Goal: Transaction & Acquisition: Purchase product/service

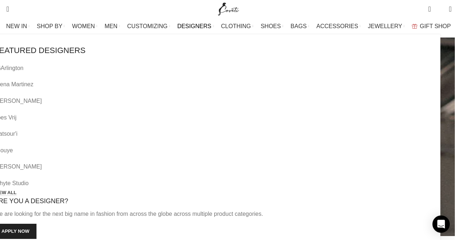
click at [17, 190] on link "VIEW ALL" at bounding box center [5, 193] width 22 height 7
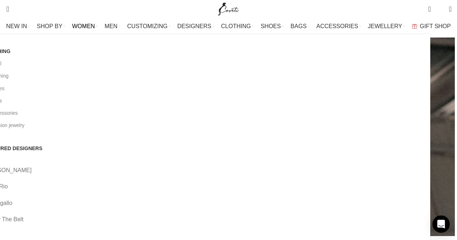
click at [128, 232] on link "Aje" at bounding box center [204, 236] width 441 height 9
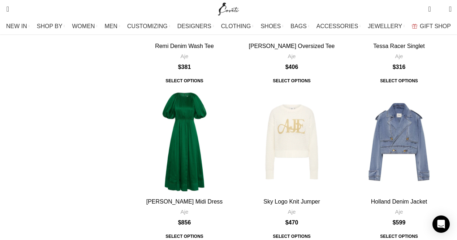
scroll to position [190, 0]
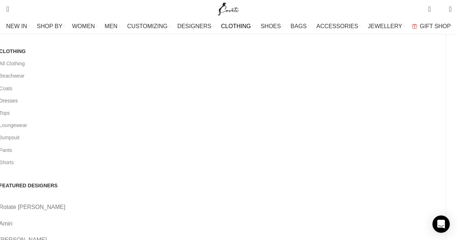
click at [22, 102] on link "Dresses" at bounding box center [219, 101] width 441 height 12
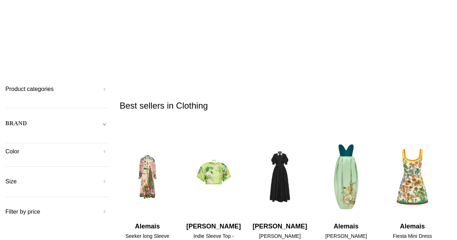
scroll to position [41, 0]
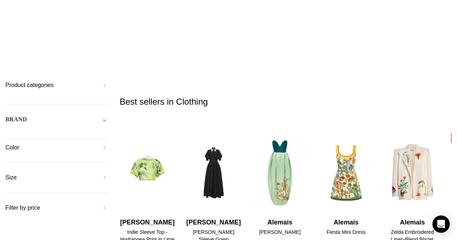
click at [107, 81] on h5 "Product categories" at bounding box center [56, 85] width 103 height 8
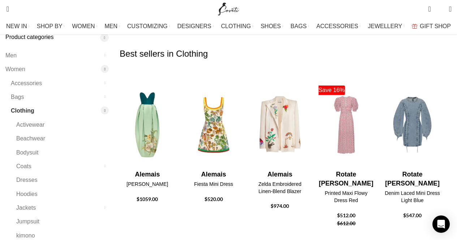
scroll to position [85, 0]
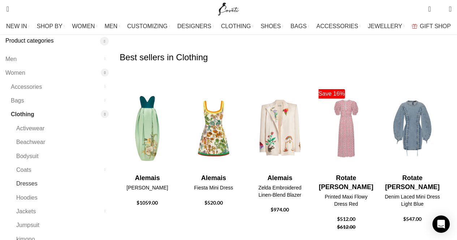
click at [35, 177] on link "Dresses" at bounding box center [57, 184] width 83 height 14
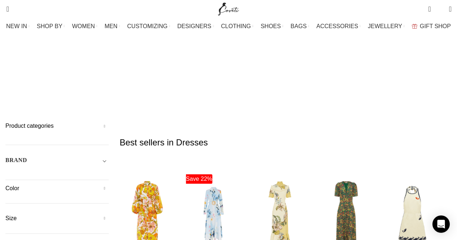
drag, startPoint x: 458, startPoint y: 13, endPoint x: 425, endPoint y: 2, distance: 35.1
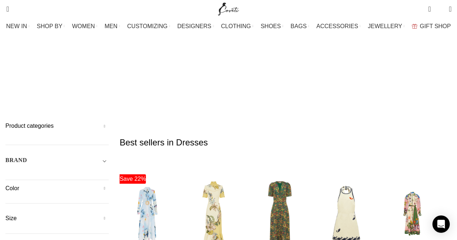
click at [106, 122] on h5 "Product categories" at bounding box center [56, 126] width 103 height 8
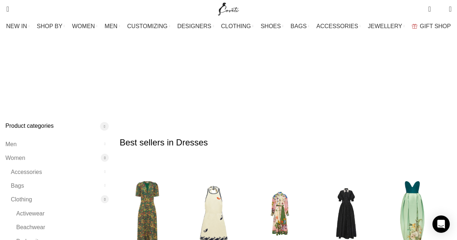
click at [106, 122] on h5 "Product categories" at bounding box center [56, 126] width 103 height 8
click at [106, 185] on h5 "Color" at bounding box center [56, 189] width 103 height 8
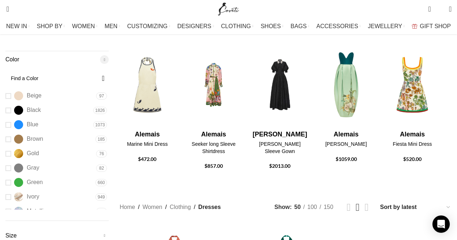
scroll to position [125, 0]
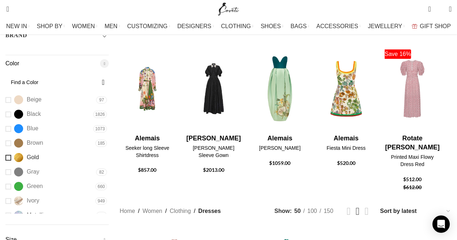
click at [17, 151] on link "Gold Gold" at bounding box center [49, 157] width 89 height 13
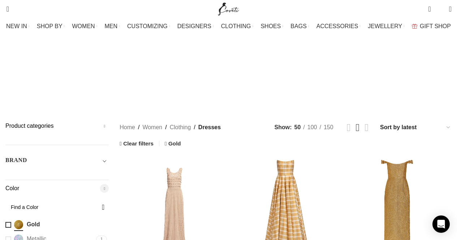
click at [18, 219] on link "Gold Gold" at bounding box center [49, 225] width 89 height 13
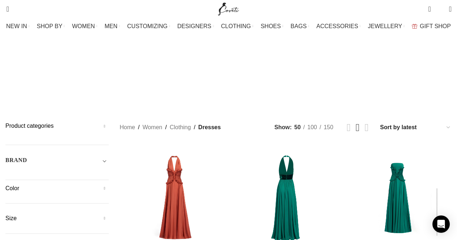
click at [107, 185] on h5 "Color" at bounding box center [56, 189] width 103 height 8
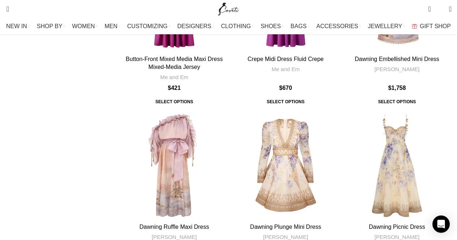
scroll to position [2662, 0]
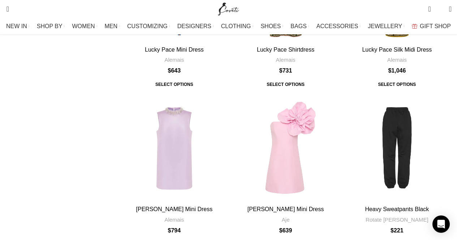
scroll to position [2727, 0]
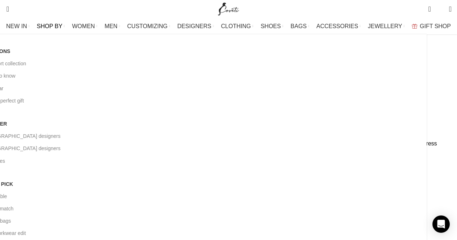
click at [26, 92] on link "Partywear" at bounding box center [200, 88] width 441 height 12
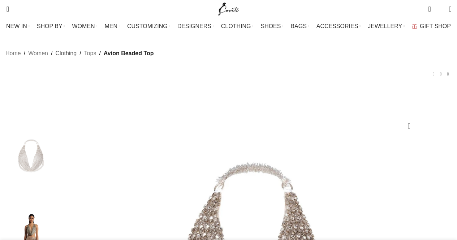
click at [69, 58] on link "Clothing" at bounding box center [65, 53] width 21 height 9
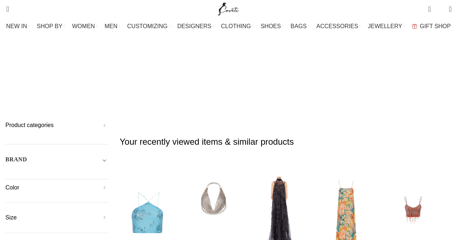
click at [109, 155] on span "Toggle filter" at bounding box center [104, 159] width 9 height 9
click at [82, 173] on span "Any Brand" at bounding box center [56, 180] width 103 height 15
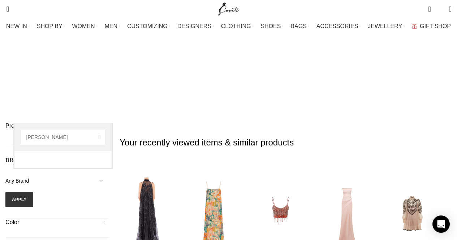
type input "carl"
select select "carla-zampatti"
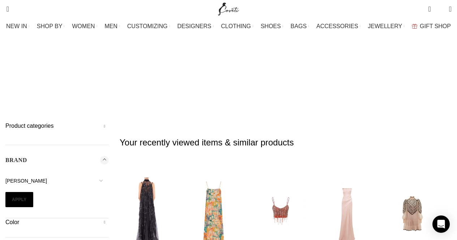
click at [30, 192] on button "Apply" at bounding box center [19, 199] width 28 height 15
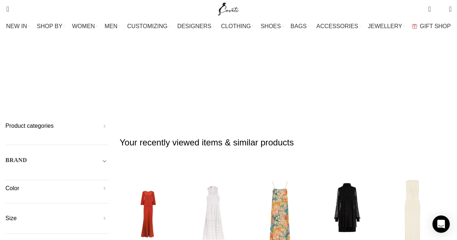
click at [109, 185] on h5 "Color" at bounding box center [56, 189] width 103 height 8
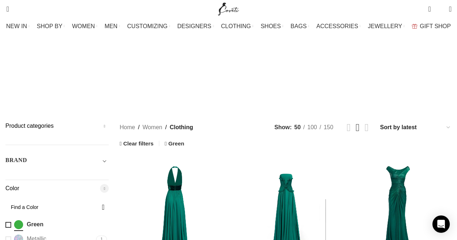
click at [108, 156] on span "Toggle filter" at bounding box center [104, 160] width 9 height 9
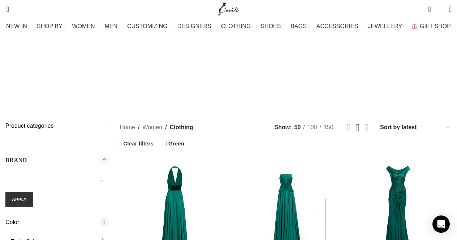
click at [83, 173] on select "16Arlington Adam Lippes Agua By Agua Bendita Aje Alejandra De Coss Alemais Ales…" at bounding box center [56, 180] width 103 height 15
select select "aje"
click at [13, 173] on select "16Arlington Adam Lippes Agua By Agua Bendita Aje Alejandra De Coss Alemais Ales…" at bounding box center [56, 180] width 103 height 15
click at [21, 192] on button "Apply" at bounding box center [19, 199] width 28 height 15
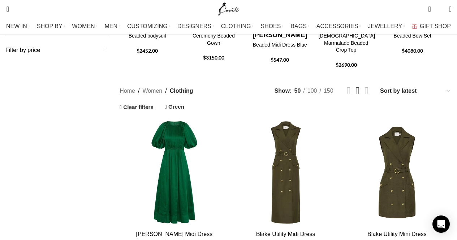
scroll to position [241, 0]
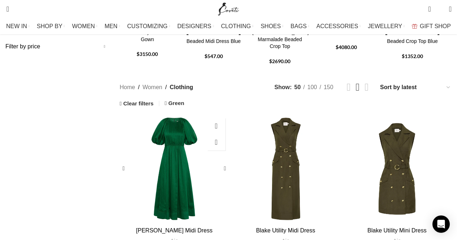
click at [179, 132] on div "Alma Midi Dress" at bounding box center [175, 169] width 16 height 109
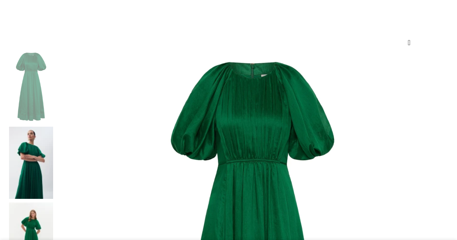
scroll to position [87, 0]
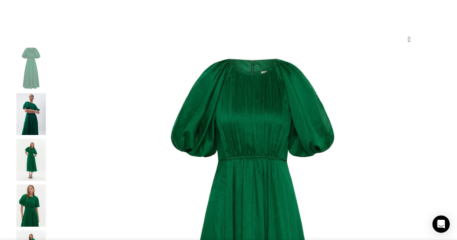
click at [33, 127] on img "2 / 7" at bounding box center [31, 114] width 44 height 42
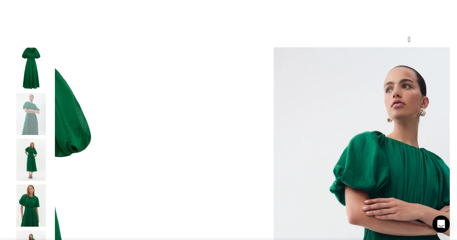
click at [31, 166] on img "3 / 7" at bounding box center [31, 160] width 44 height 42
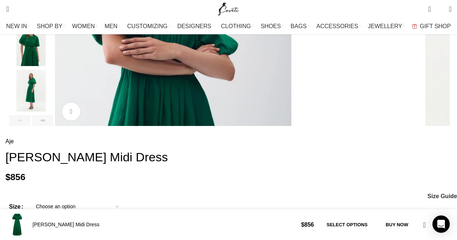
scroll to position [250, 0]
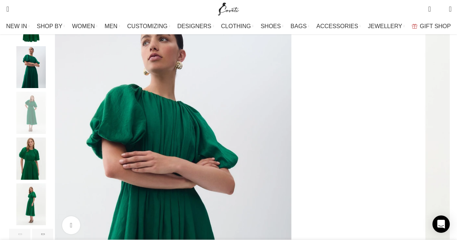
scroll to position [129, 0]
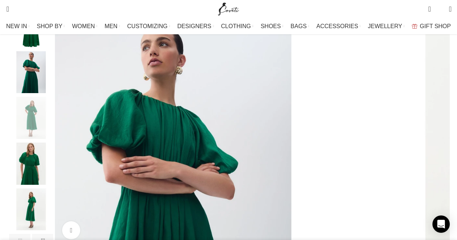
click at [441, 133] on div "Next slide" at bounding box center [450, 125] width 18 height 18
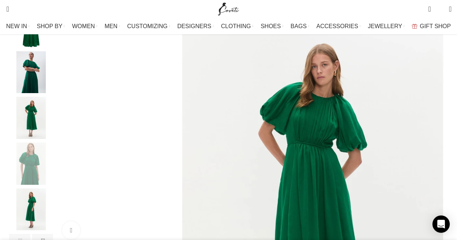
click at [441, 133] on div "Next slide" at bounding box center [450, 125] width 18 height 18
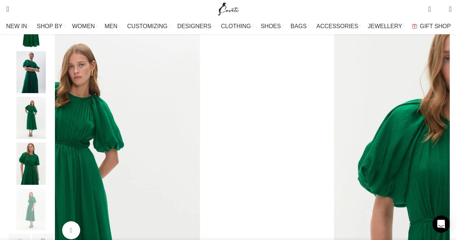
click at [441, 133] on div "Next slide" at bounding box center [450, 125] width 18 height 18
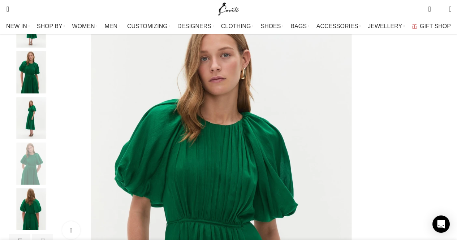
scroll to position [0, 380]
click at [441, 133] on div "Next slide" at bounding box center [450, 125] width 18 height 18
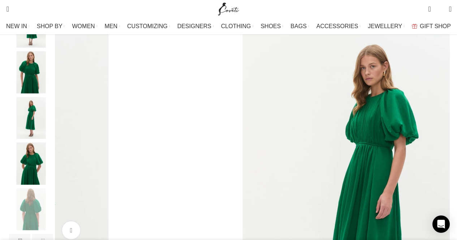
click at [441, 133] on div "Next slide" at bounding box center [450, 125] width 18 height 18
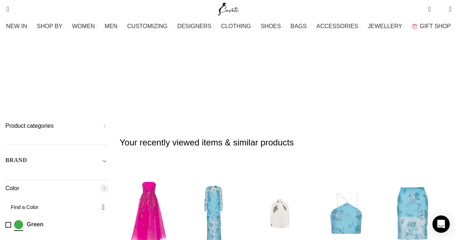
click at [26, 200] on input "Find a Color" at bounding box center [56, 207] width 103 height 15
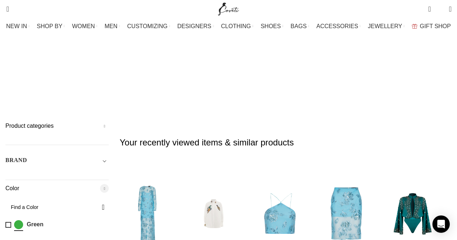
click at [109, 156] on span "Toggle filter" at bounding box center [104, 160] width 9 height 9
click at [64, 173] on span "Aje" at bounding box center [56, 180] width 103 height 15
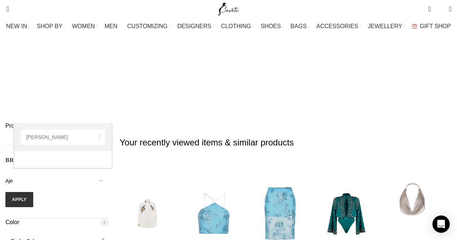
type input "[PERSON_NAME]"
select select "[PERSON_NAME]-zampatti"
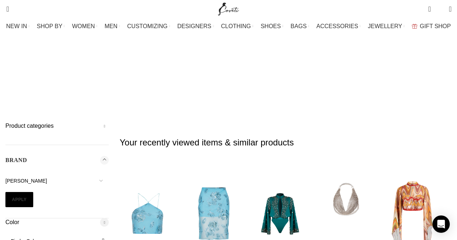
click at [30, 192] on button "Apply" at bounding box center [19, 199] width 28 height 15
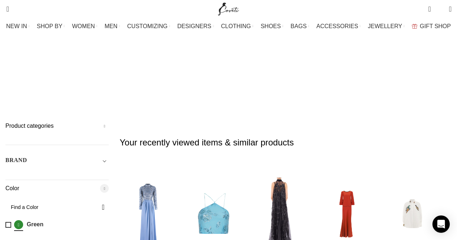
click at [16, 219] on link "Green Green" at bounding box center [49, 225] width 89 height 13
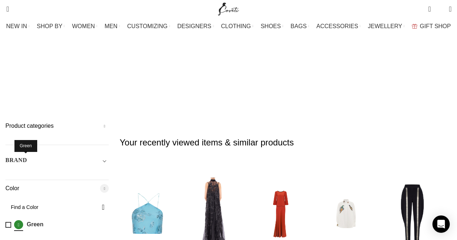
click at [23, 220] on span "Green" at bounding box center [18, 224] width 9 height 9
click at [73, 200] on input "Find a Color" at bounding box center [56, 207] width 103 height 15
type input "gre"
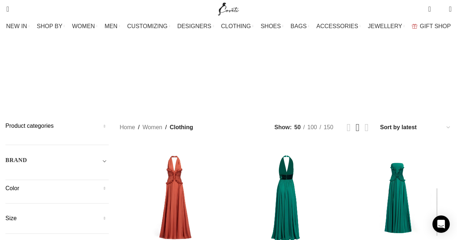
click at [106, 156] on span "Toggle filter" at bounding box center [104, 160] width 9 height 9
click at [76, 173] on select "16Arlington Adam Lippes Agua By Agua Bendita Aje Alejandra De Coss Alemais Ales…" at bounding box center [56, 180] width 103 height 15
click at [51, 219] on div "Color Beige Beige 229 Black Black 3209 Blue Blue 2108 Brown Brown 638 Gold Gold…" at bounding box center [56, 228] width 103 height 19
click at [21, 219] on h5 "Color" at bounding box center [56, 223] width 103 height 8
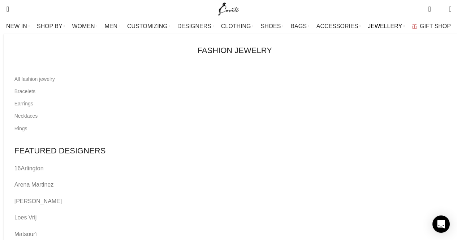
click at [196, 180] on link "Arena Martinez" at bounding box center [234, 184] width 441 height 9
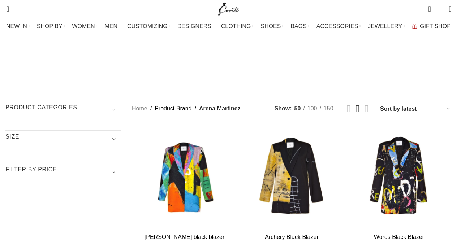
click at [193, 26] on span "DESIGNERS" at bounding box center [194, 26] width 34 height 7
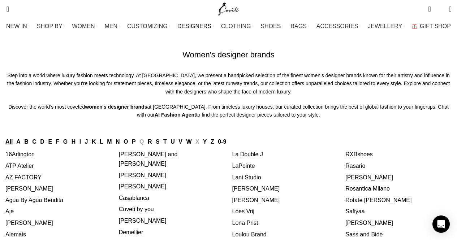
click at [150, 179] on link "[PERSON_NAME]" at bounding box center [143, 175] width 48 height 6
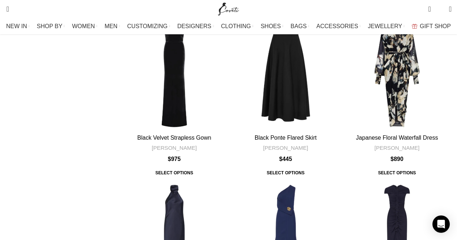
scroll to position [2469, 0]
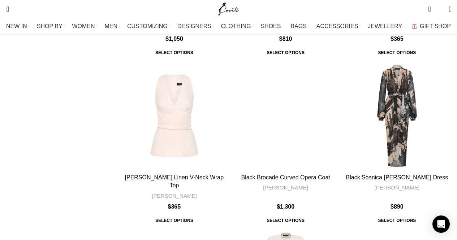
scroll to position [2278, 0]
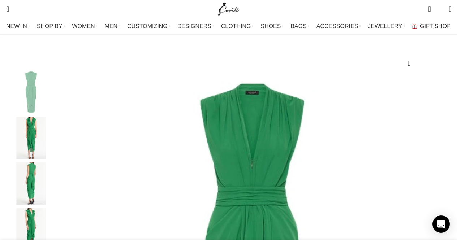
scroll to position [96, 0]
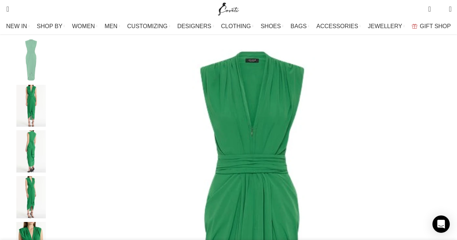
select select "14 UK"
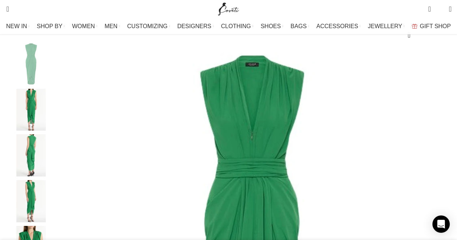
scroll to position [91, 0]
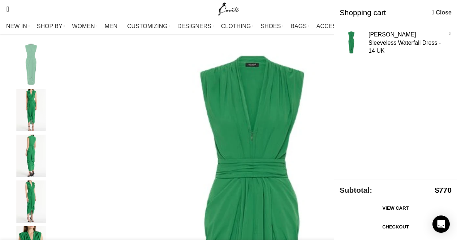
click at [380, 230] on link "Checkout" at bounding box center [396, 227] width 112 height 15
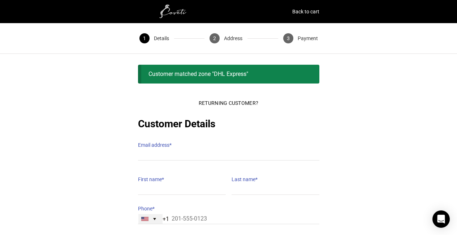
click at [154, 215] on div "[GEOGRAPHIC_DATA] +1" at bounding box center [150, 219] width 24 height 10
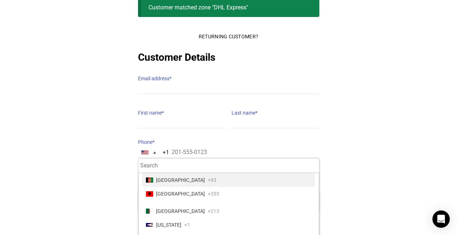
scroll to position [68, 0]
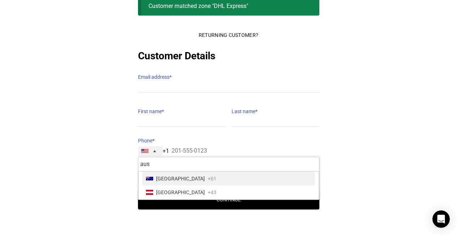
type input "aus"
click at [274, 172] on li "[GEOGRAPHIC_DATA] +61" at bounding box center [228, 179] width 173 height 14
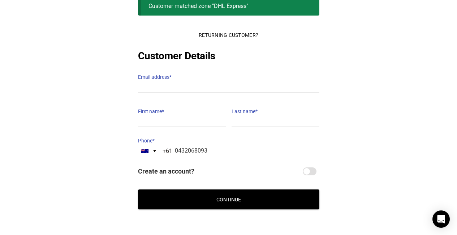
type input "0432068093"
click at [310, 167] on input "Create an account?" at bounding box center [310, 171] width 14 height 8
checkbox input "true"
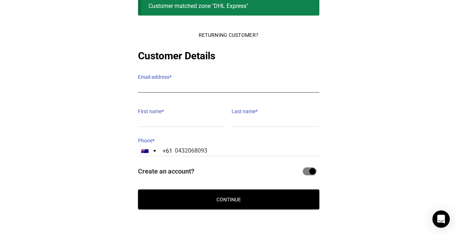
click at [223, 82] on input "Email address *" at bounding box center [228, 87] width 181 height 10
type input "[PERSON_NAME][EMAIL_ADDRESS][DOMAIN_NAME]"
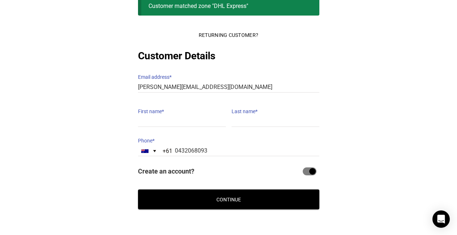
type input "[PERSON_NAME]"
click at [264, 122] on div "Returning Customer? Customer Details Email address * [PERSON_NAME][EMAIL_ADDRES…" at bounding box center [228, 102] width 181 height 151
click at [259, 118] on input "[PERSON_NAME]" at bounding box center [276, 121] width 88 height 10
type input "P"
type input "Hertz"
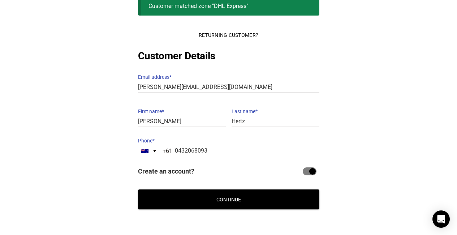
click at [240, 190] on button "Continue" at bounding box center [228, 199] width 181 height 20
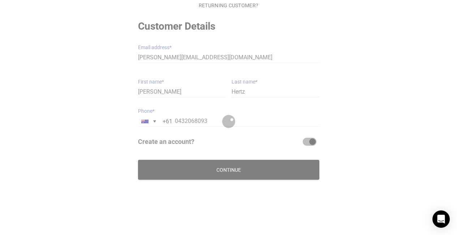
scroll to position [57, 0]
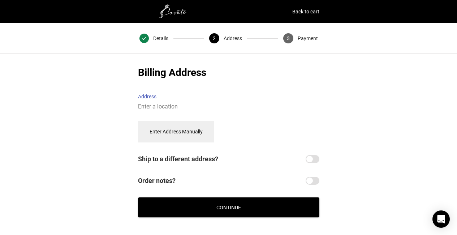
click at [147, 102] on input "Address" at bounding box center [228, 107] width 181 height 10
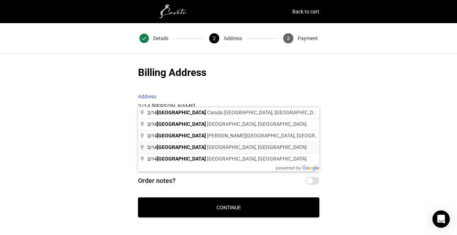
type input "[STREET_ADDRESS]"
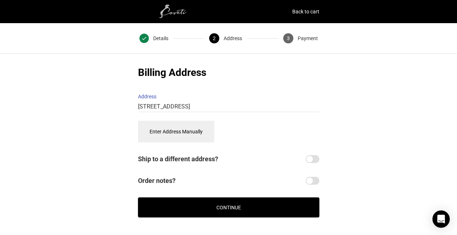
select select "AU"
type input "[STREET_ADDRESS]"
type input "[GEOGRAPHIC_DATA]"
type input "2089"
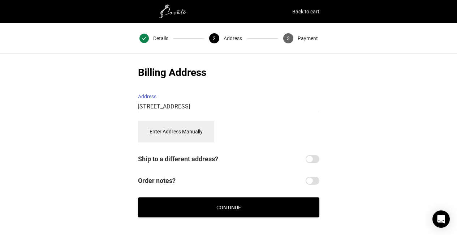
select select "[GEOGRAPHIC_DATA]"
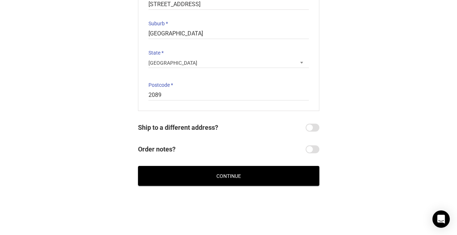
scroll to position [197, 0]
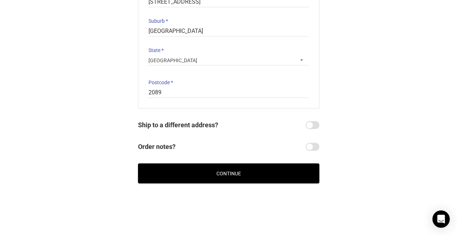
click at [262, 167] on button "Continue" at bounding box center [228, 173] width 181 height 20
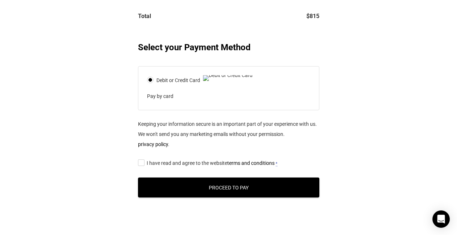
scroll to position [269, 0]
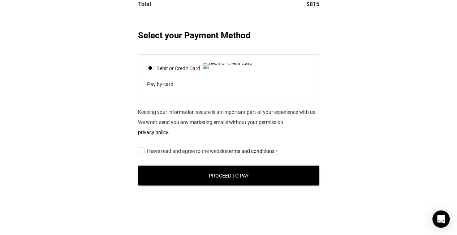
click at [140, 150] on input "I have read and agree to the website terms and conditions *" at bounding box center [140, 150] width 5 height 0
click at [165, 185] on button "Proceed to Pay" at bounding box center [228, 176] width 181 height 20
click at [278, 154] on abbr "*" at bounding box center [277, 151] width 2 height 5
click at [143, 150] on input "I have read and agree to the website terms and conditions *" at bounding box center [140, 150] width 5 height 0
click at [278, 154] on abbr "*" at bounding box center [277, 151] width 2 height 5
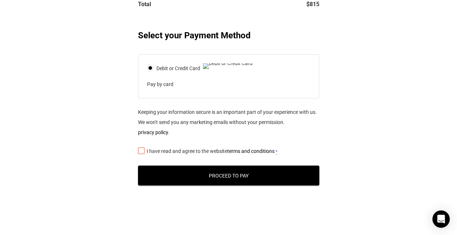
click at [143, 150] on input "I have read and agree to the website terms and conditions *" at bounding box center [140, 150] width 5 height 0
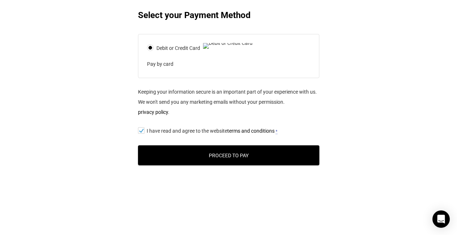
scroll to position [303, 0]
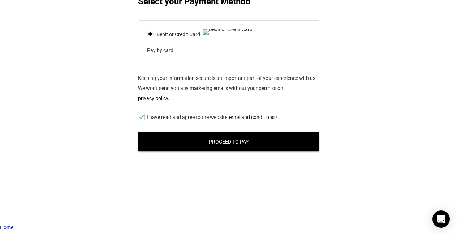
click at [254, 151] on button "Proceed to Pay" at bounding box center [228, 142] width 181 height 20
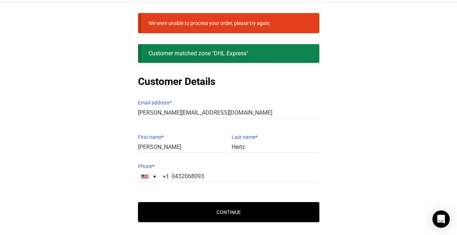
scroll to position [52, 0]
click at [156, 173] on div "[GEOGRAPHIC_DATA] +1" at bounding box center [150, 177] width 24 height 10
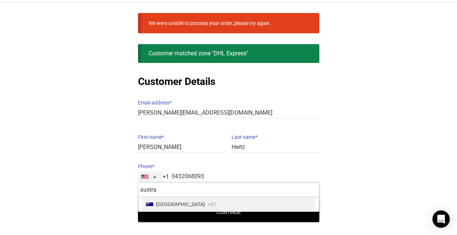
type input "[GEOGRAPHIC_DATA]"
click at [208, 199] on span "+61" at bounding box center [212, 204] width 9 height 10
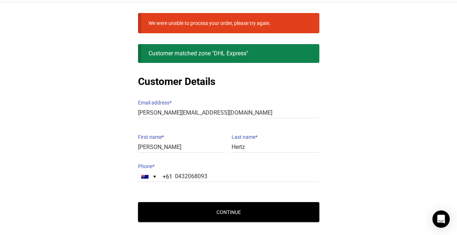
click at [190, 210] on button "Continue" at bounding box center [228, 212] width 181 height 20
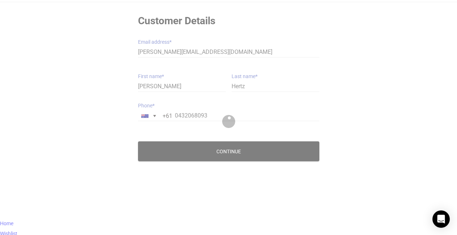
scroll to position [30, 0]
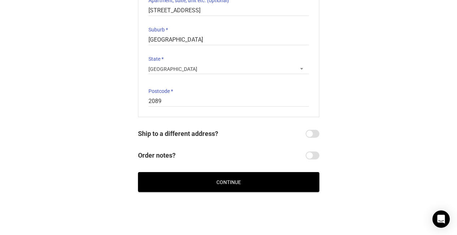
scroll to position [197, 0]
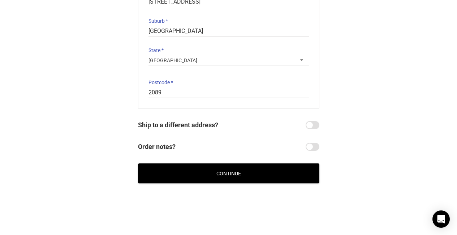
click at [270, 172] on button "Continue" at bounding box center [228, 173] width 181 height 20
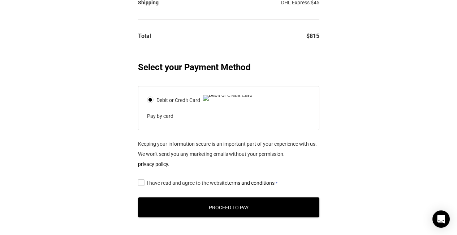
scroll to position [260, 0]
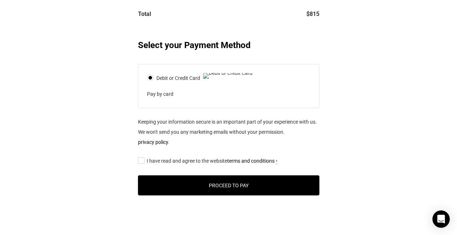
click at [141, 160] on input "I have read and agree to the website terms and conditions *" at bounding box center [140, 160] width 5 height 0
click at [164, 195] on button "Proceed to Pay" at bounding box center [228, 185] width 181 height 20
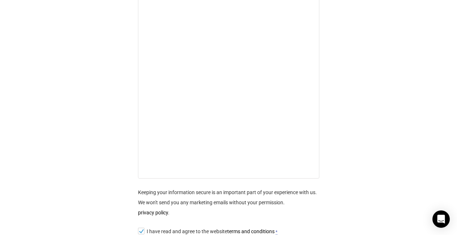
scroll to position [415, 0]
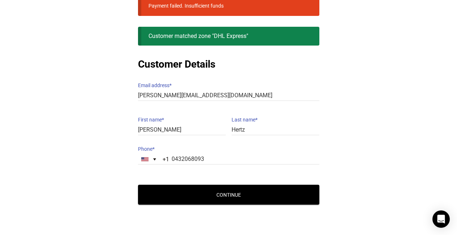
scroll to position [69, 0]
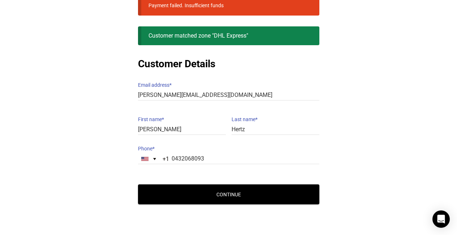
click at [241, 189] on button "Continue" at bounding box center [228, 194] width 181 height 20
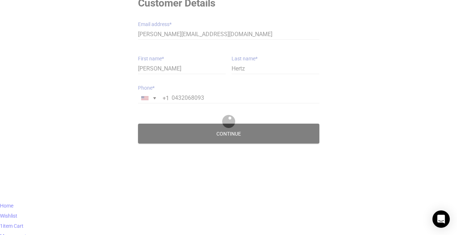
scroll to position [30, 0]
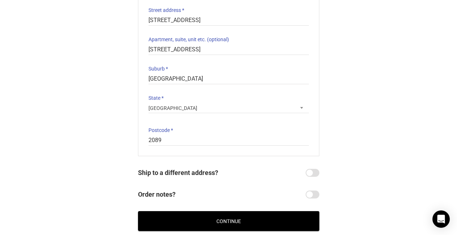
scroll to position [165, 0]
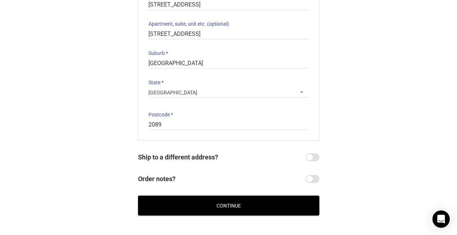
click at [271, 200] on button "Continue" at bounding box center [228, 206] width 181 height 20
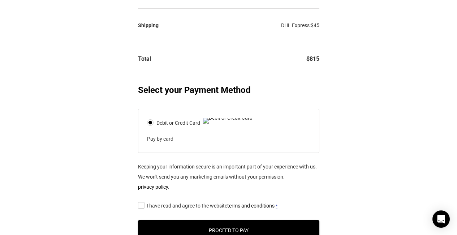
scroll to position [224, 0]
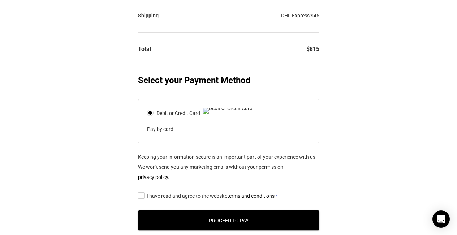
click at [141, 195] on input "I have read and agree to the website terms and conditions *" at bounding box center [140, 195] width 5 height 0
click at [159, 230] on button "Proceed to Pay" at bounding box center [228, 220] width 181 height 20
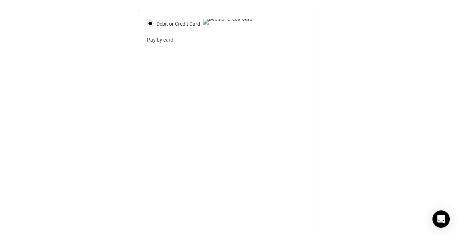
scroll to position [410, 0]
